Goal: Find contact information: Find contact information

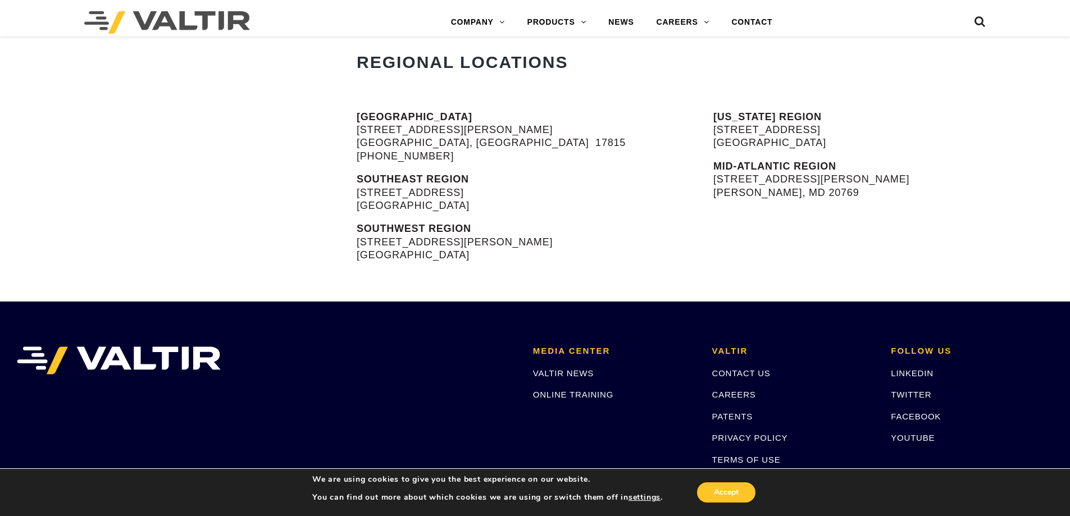
scroll to position [449, 0]
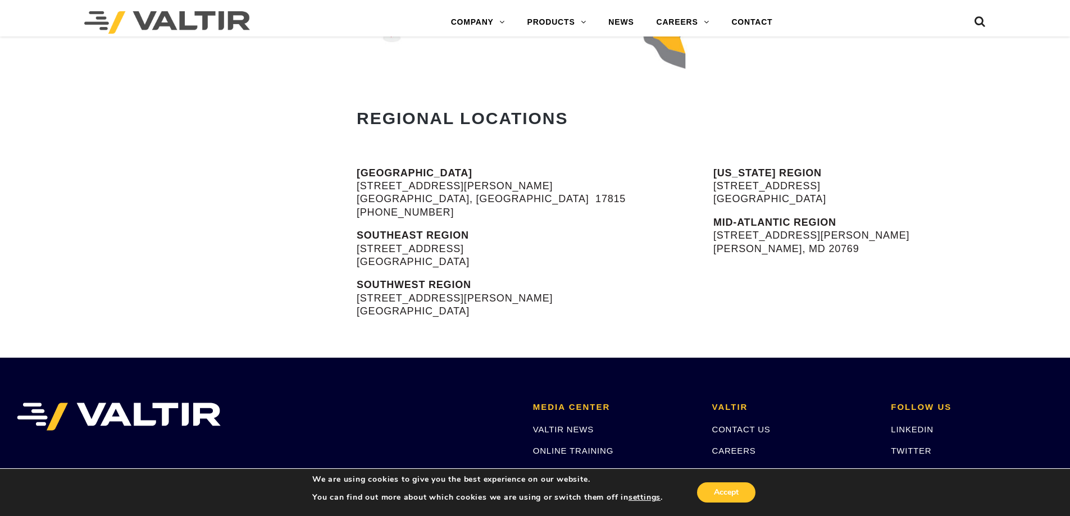
click at [772, 218] on strong "MID-ATLANTIC REGION" at bounding box center [774, 222] width 123 height 11
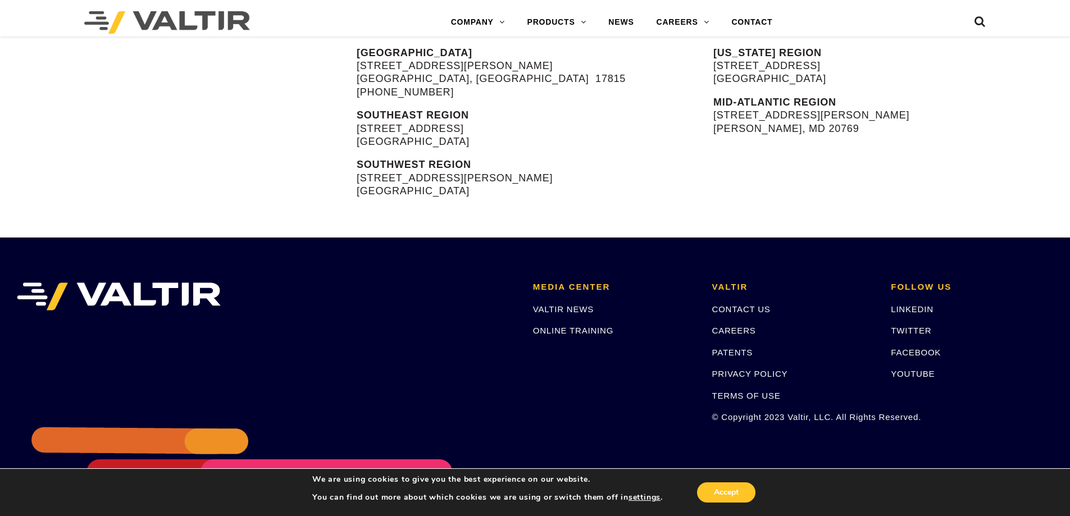
scroll to position [628, 0]
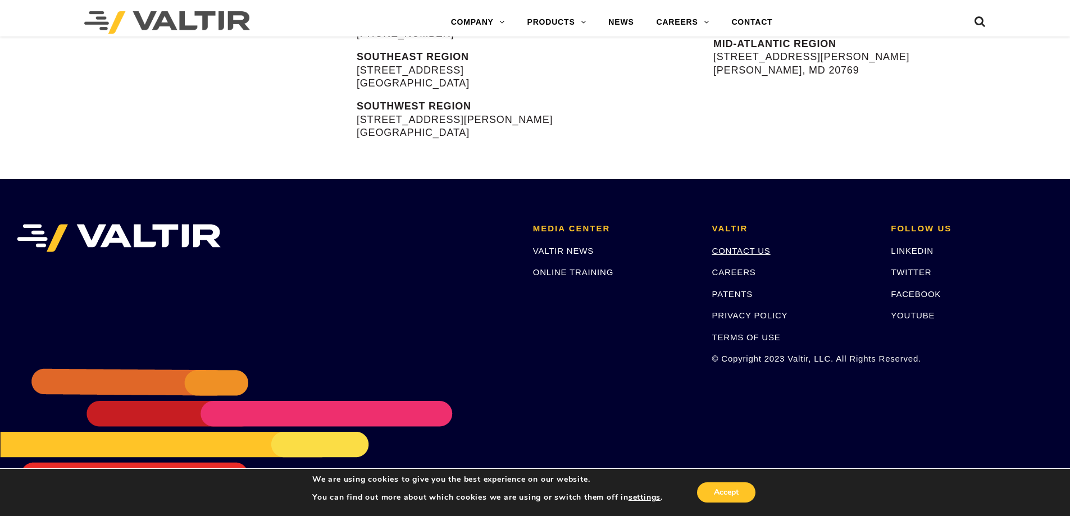
click at [760, 249] on link "CONTACT US" at bounding box center [741, 251] width 58 height 10
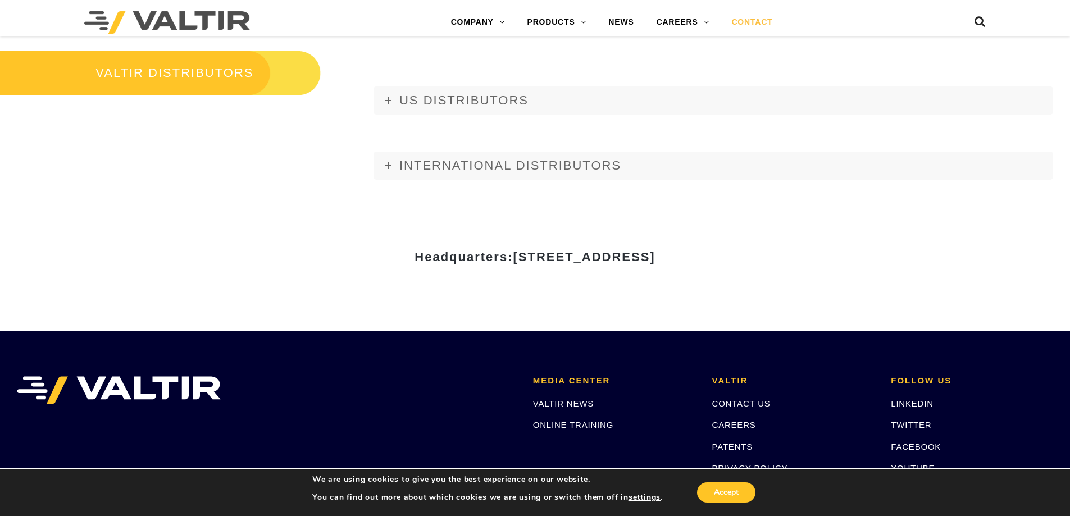
scroll to position [1348, 0]
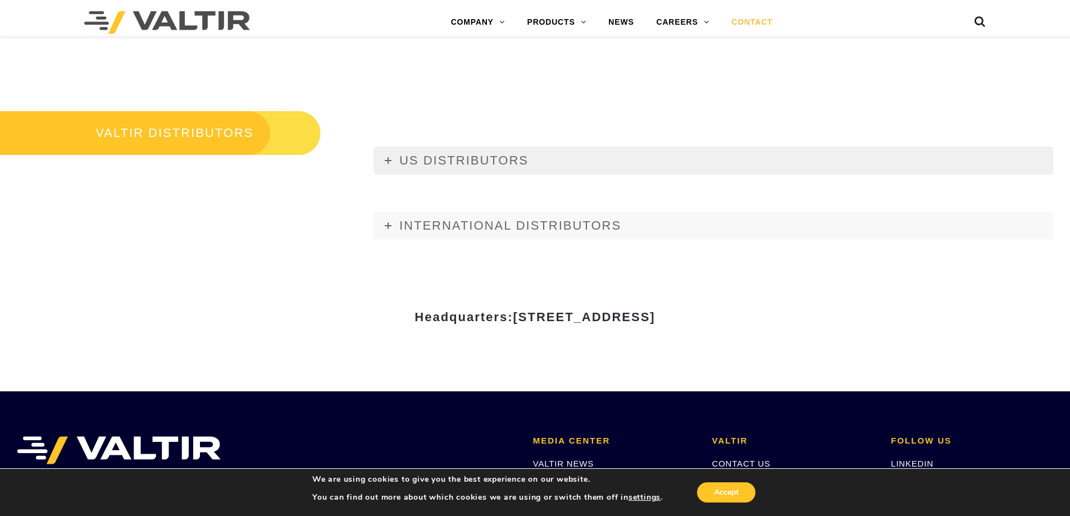
click at [387, 163] on icon at bounding box center [388, 160] width 7 height 7
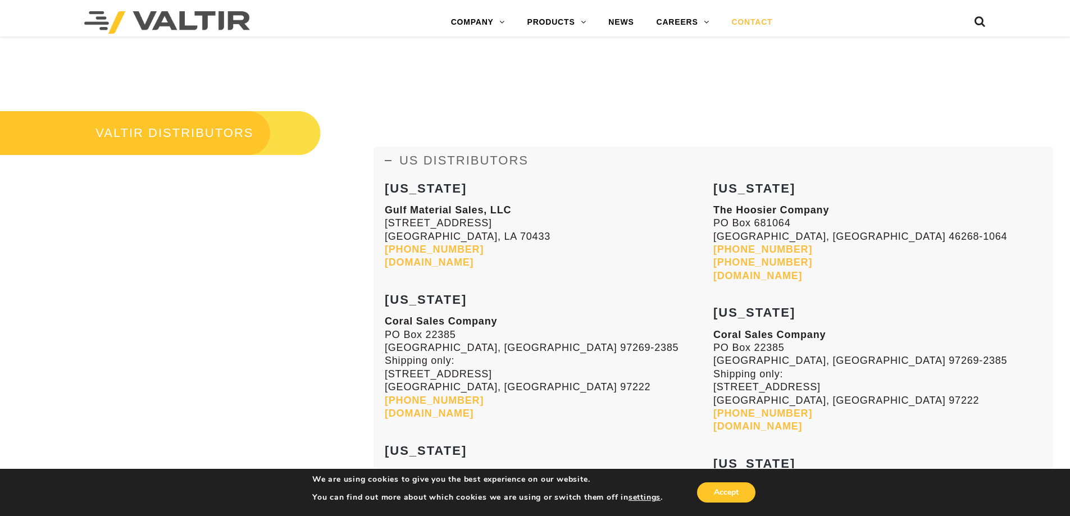
click at [386, 158] on icon at bounding box center [388, 160] width 7 height 7
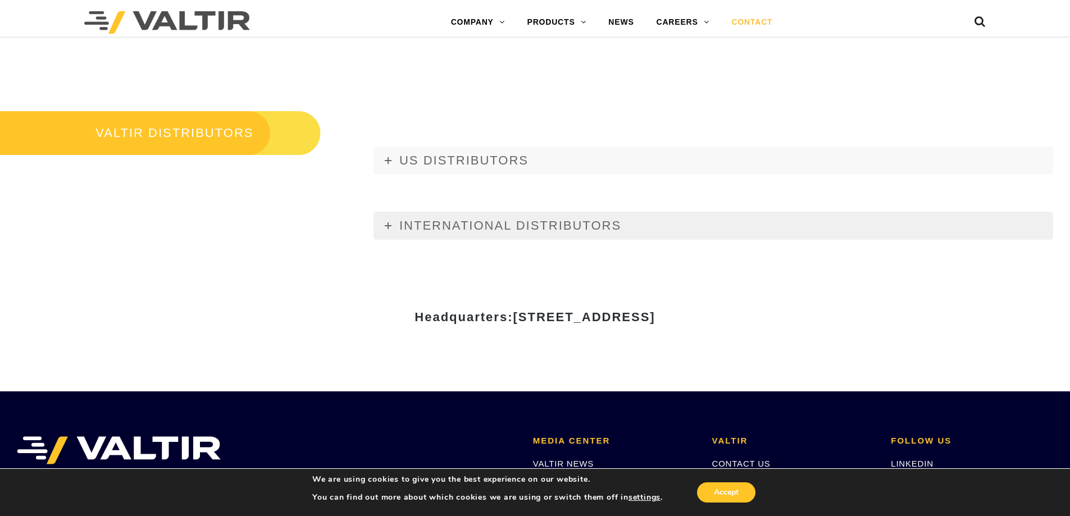
click at [389, 222] on icon at bounding box center [388, 225] width 7 height 7
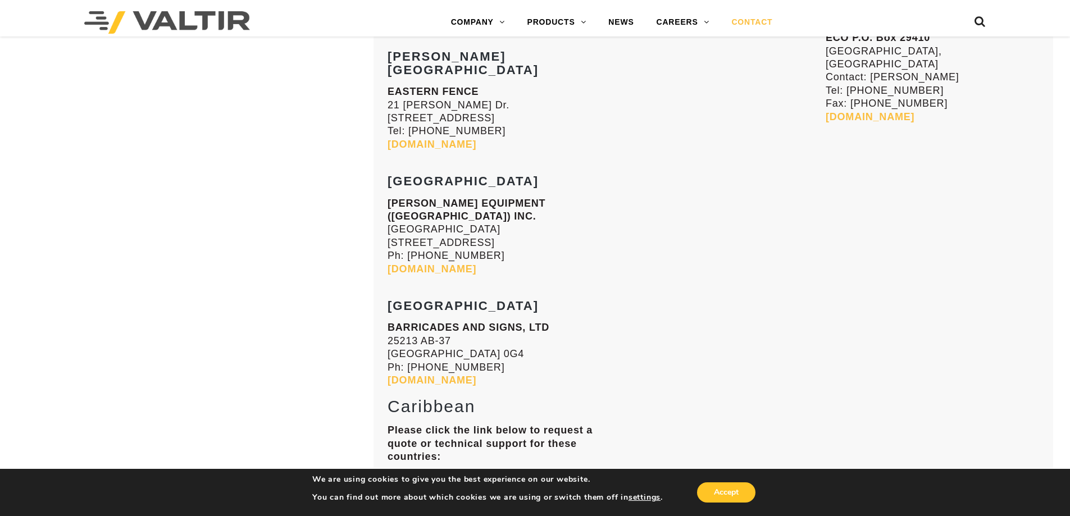
scroll to position [5562, 0]
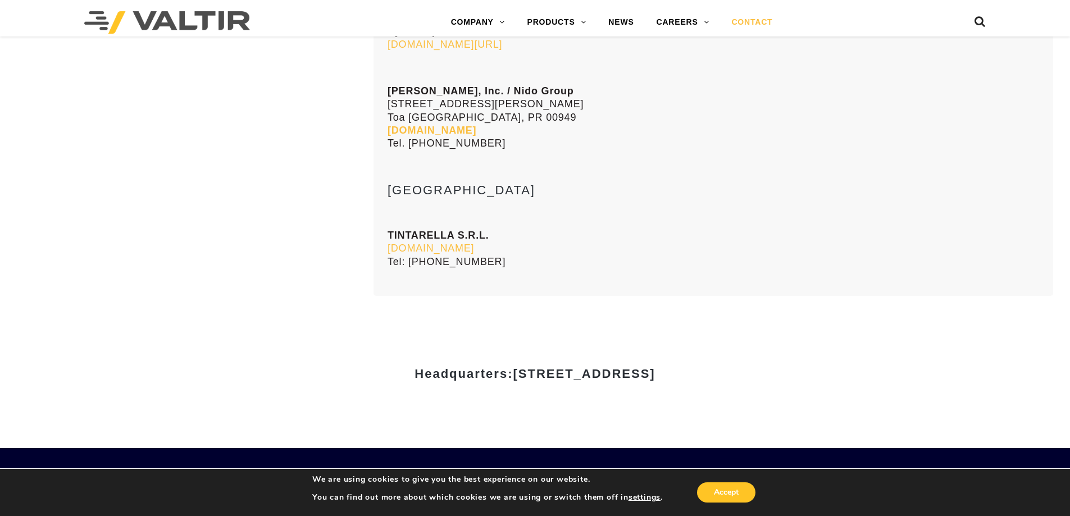
click at [760, 515] on link "CONTACT US" at bounding box center [741, 520] width 58 height 10
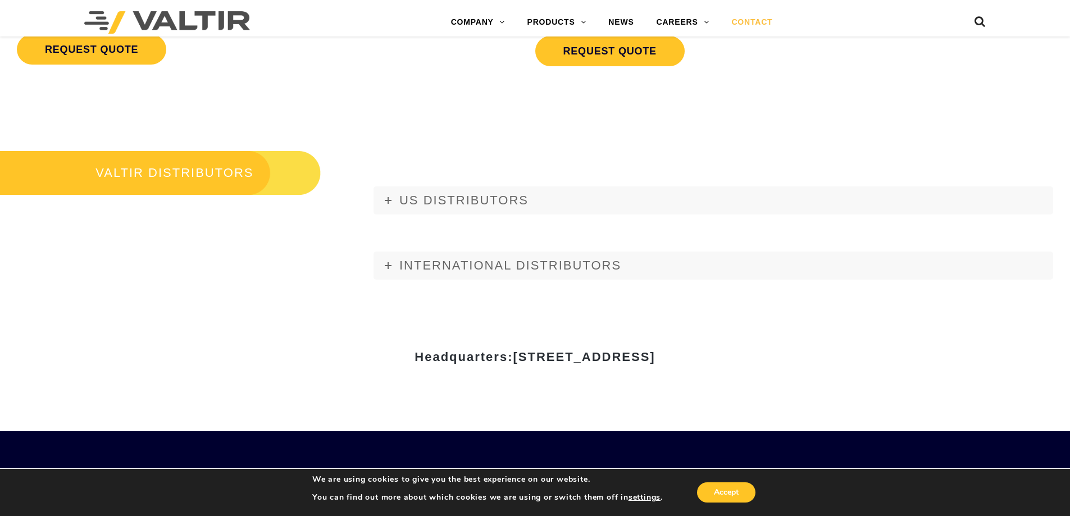
scroll to position [1560, 0]
